Goal: Task Accomplishment & Management: Manage account settings

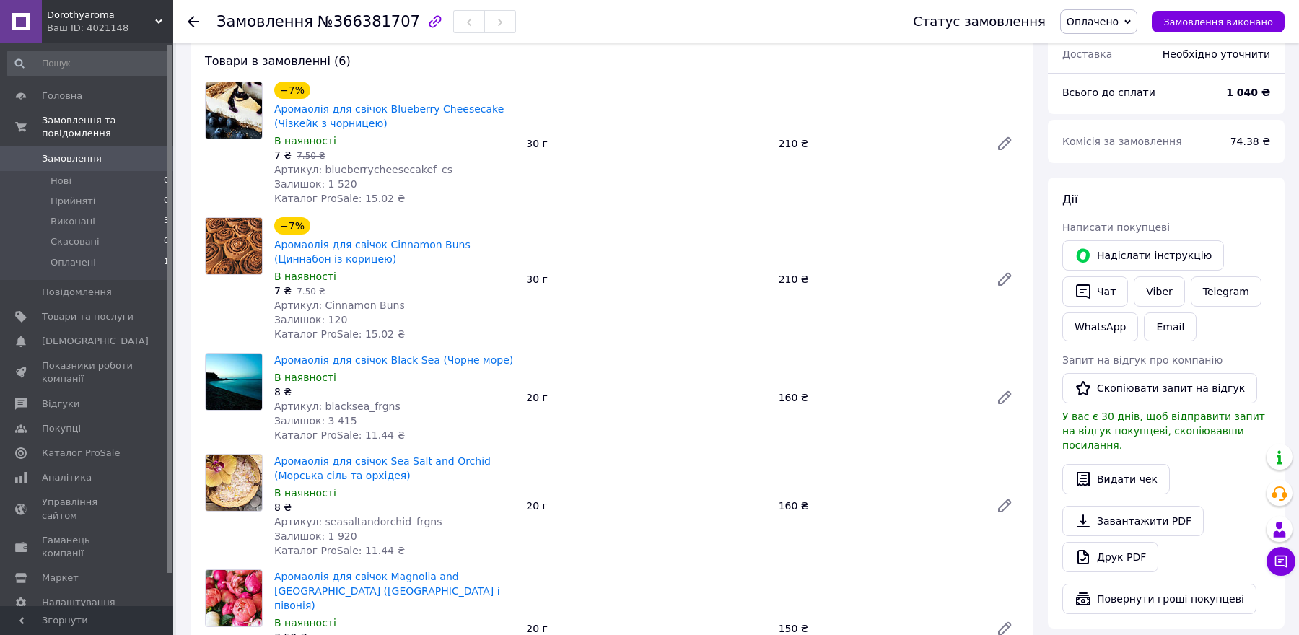
scroll to position [484, 0]
click at [193, 18] on icon at bounding box center [194, 22] width 12 height 12
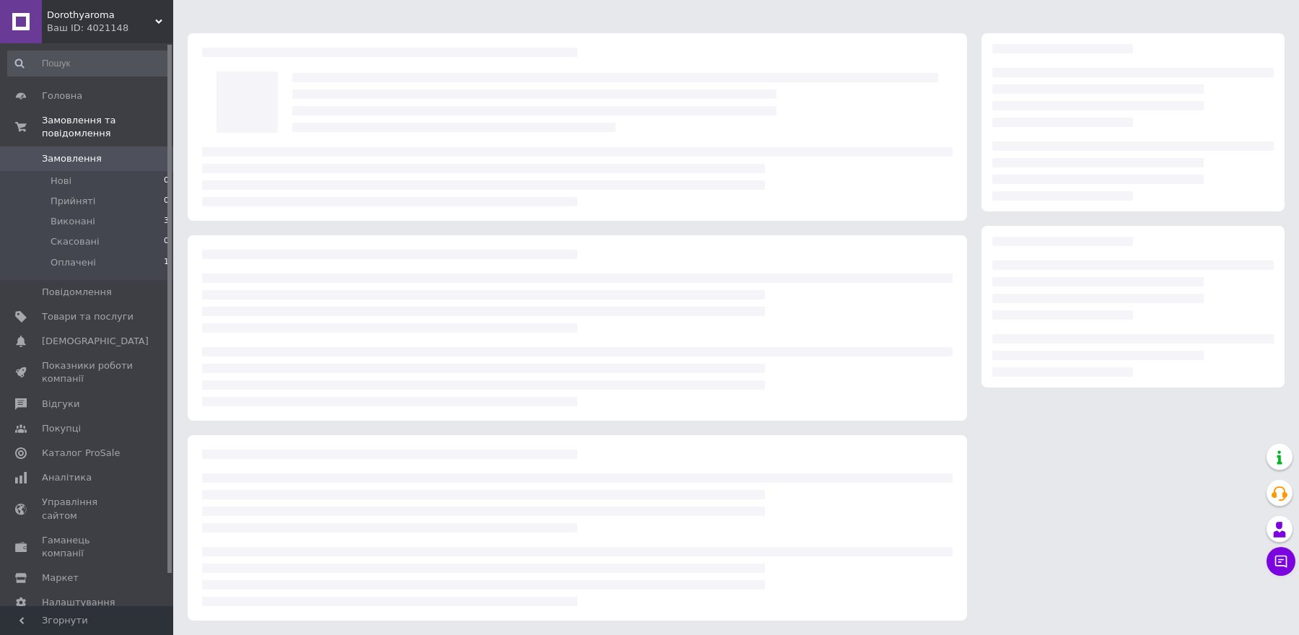
scroll to position [24, 0]
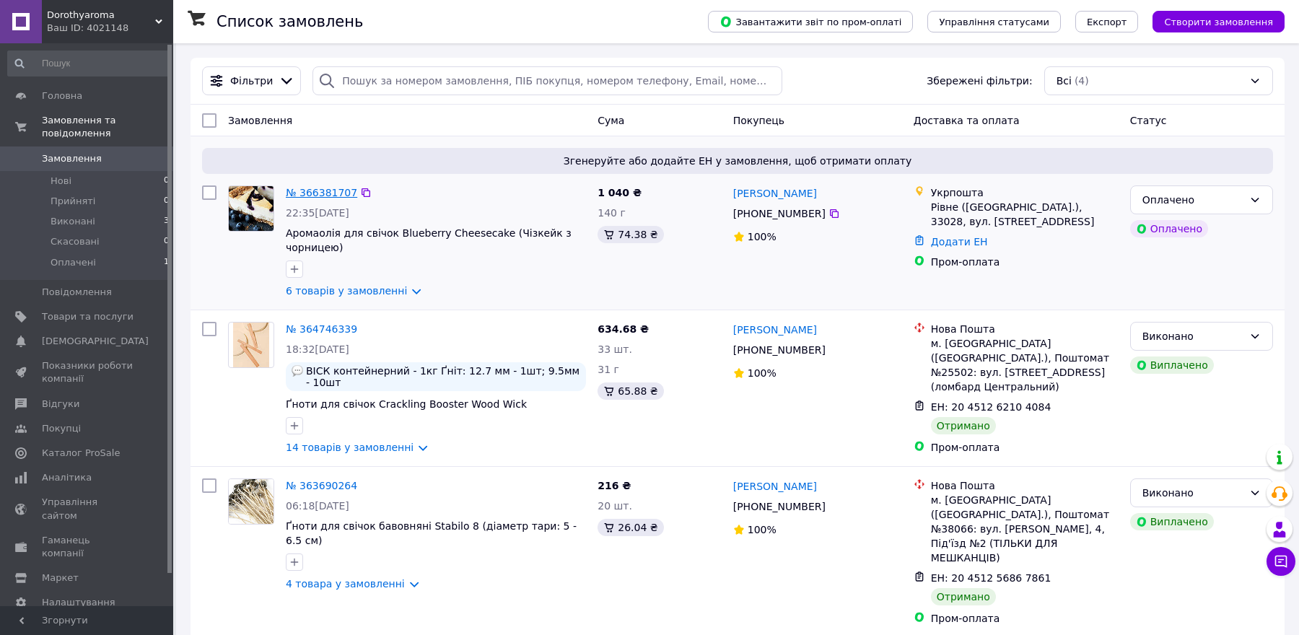
click at [326, 193] on link "№ 366381707" at bounding box center [321, 193] width 71 height 12
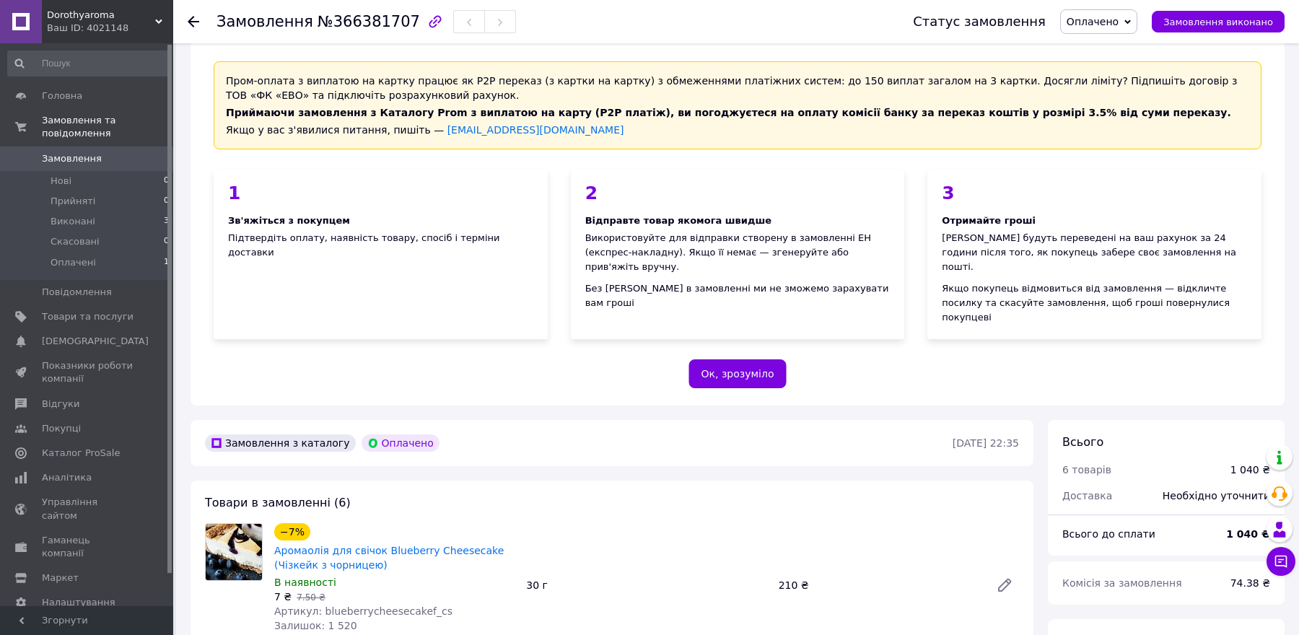
scroll to position [48, 0]
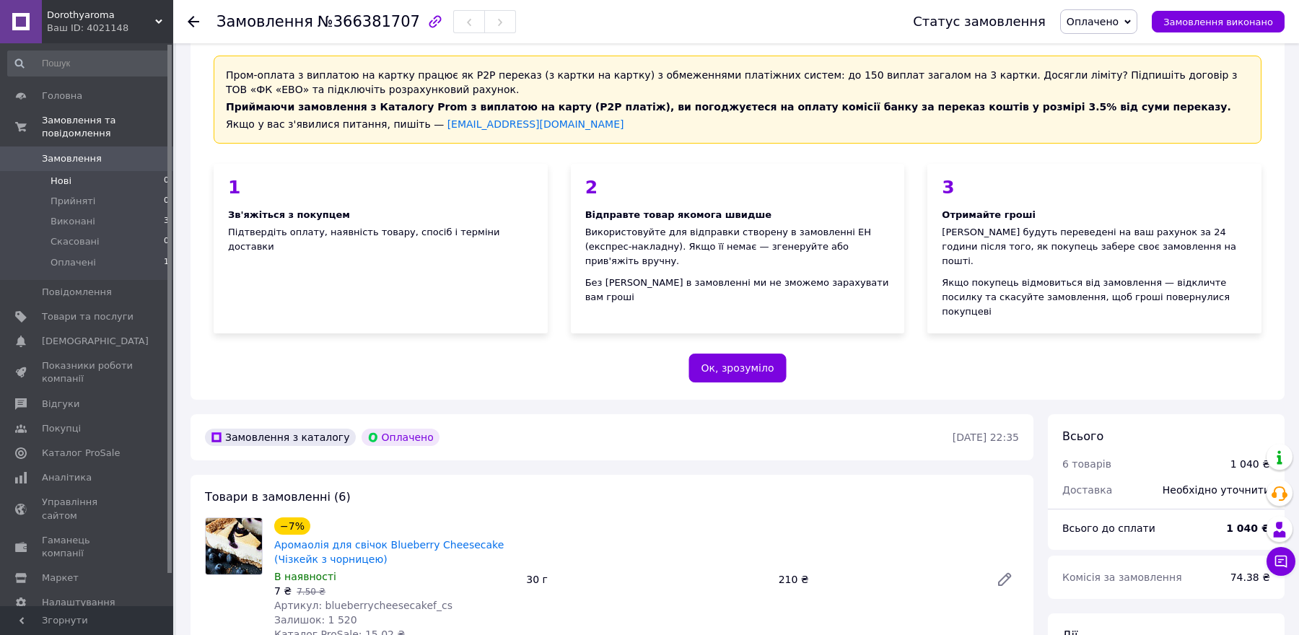
click at [121, 181] on li "Нові 0" at bounding box center [89, 181] width 178 height 20
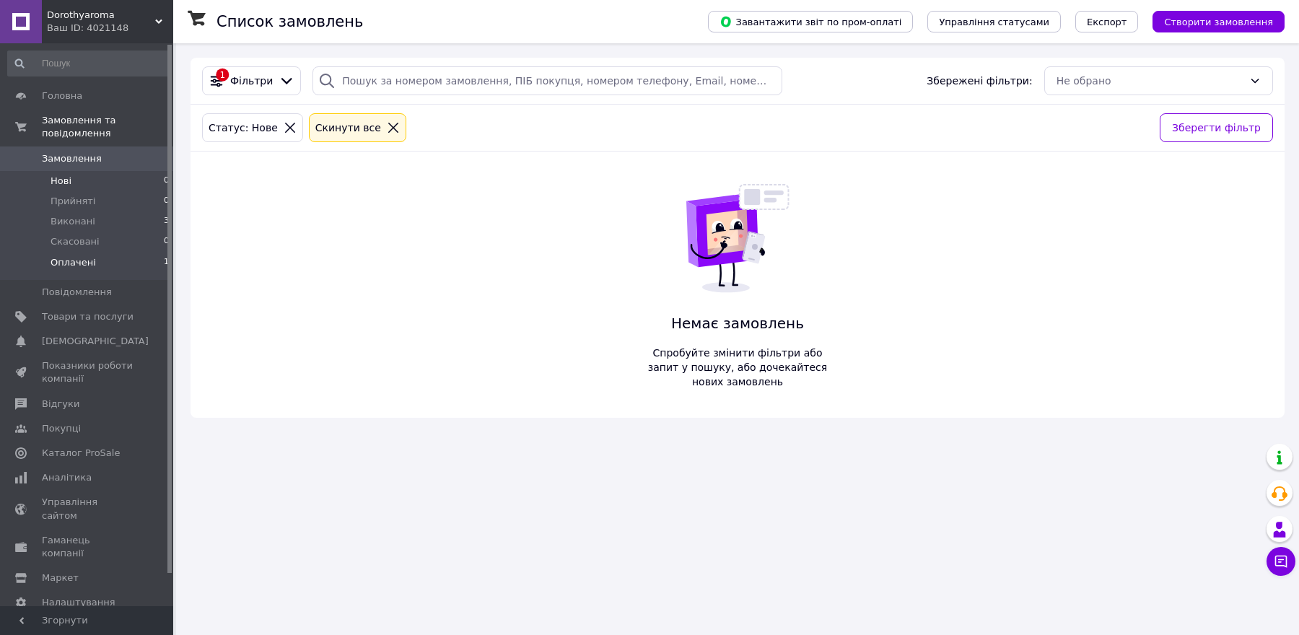
click at [116, 264] on li "Оплачені 1" at bounding box center [89, 266] width 178 height 27
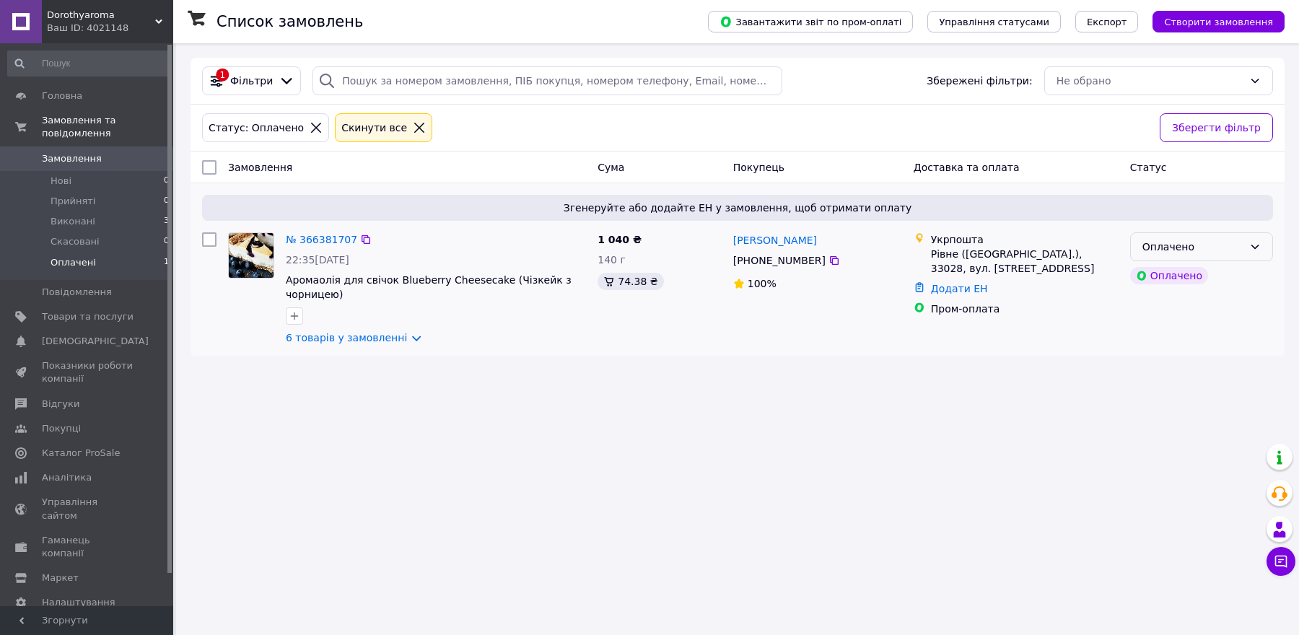
click at [1246, 240] on div "Оплачено" at bounding box center [1201, 246] width 143 height 29
click at [1216, 274] on li "Прийнято" at bounding box center [1201, 276] width 141 height 26
click at [402, 339] on link "6 товарів у замовленні" at bounding box center [346, 338] width 121 height 12
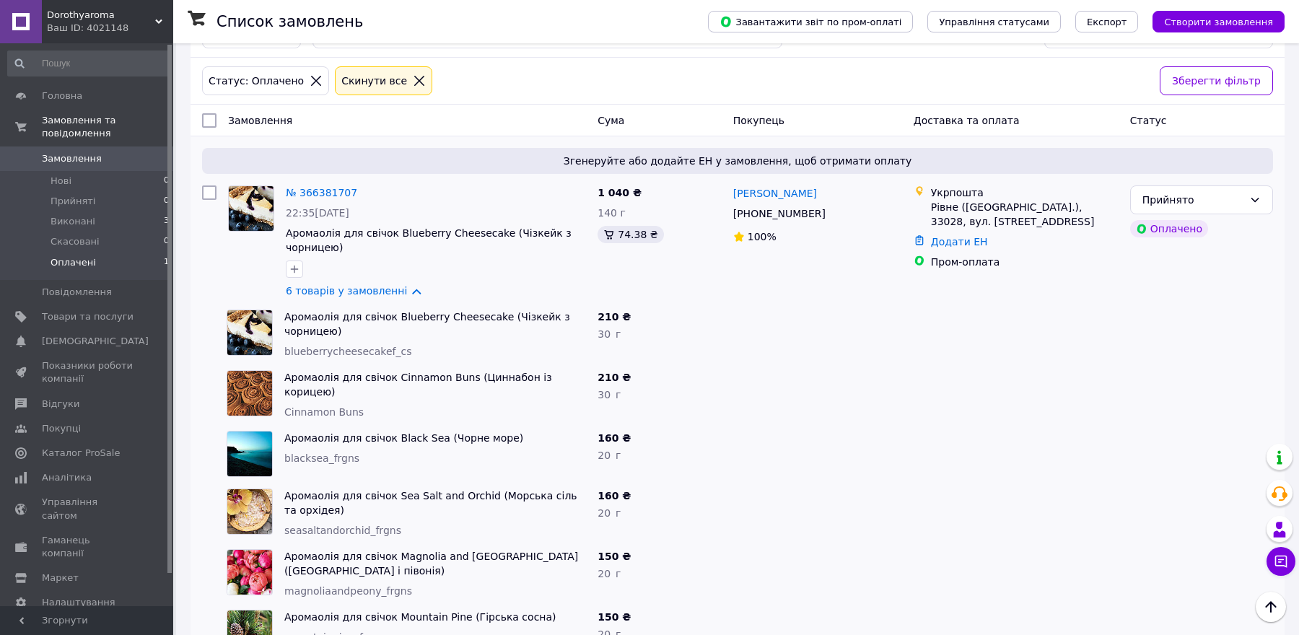
scroll to position [46, 0]
